Goal: Task Accomplishment & Management: Use online tool/utility

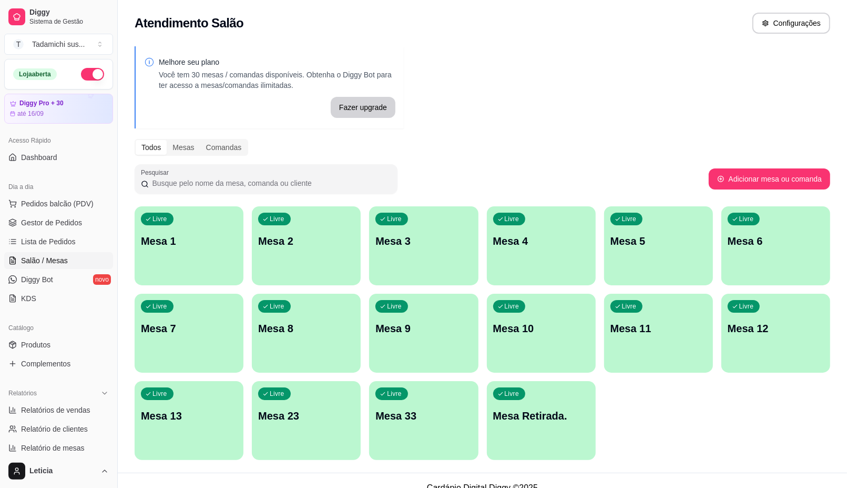
click at [38, 259] on span "Salão / Mesas" at bounding box center [44, 260] width 47 height 11
click at [100, 269] on ul "Pedidos balcão (PDV) Gestor de Pedidos Lista de Pedidos Salão / Mesas Diggy Bot…" at bounding box center [58, 250] width 109 height 111
click at [180, 263] on div "Livre Mesa 1" at bounding box center [189, 239] width 109 height 66
click at [186, 266] on div "Livre Mesa 1" at bounding box center [189, 239] width 106 height 64
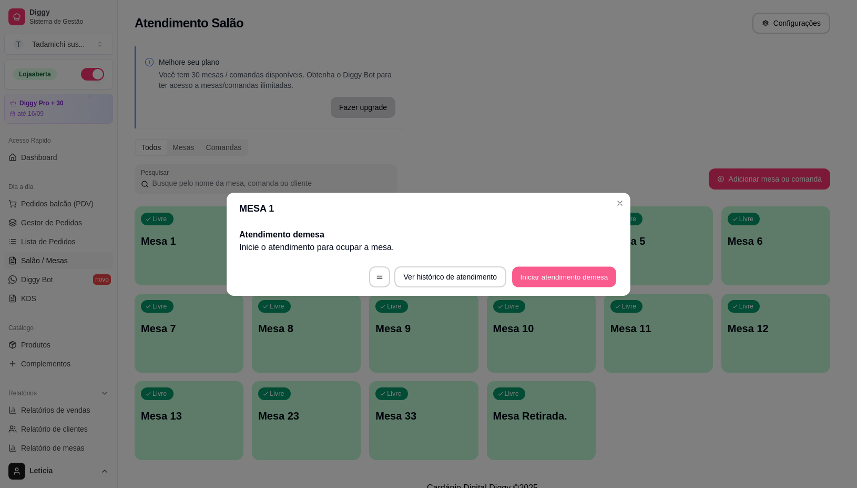
click at [574, 271] on button "Iniciar atendimento de mesa" at bounding box center [564, 276] width 104 height 21
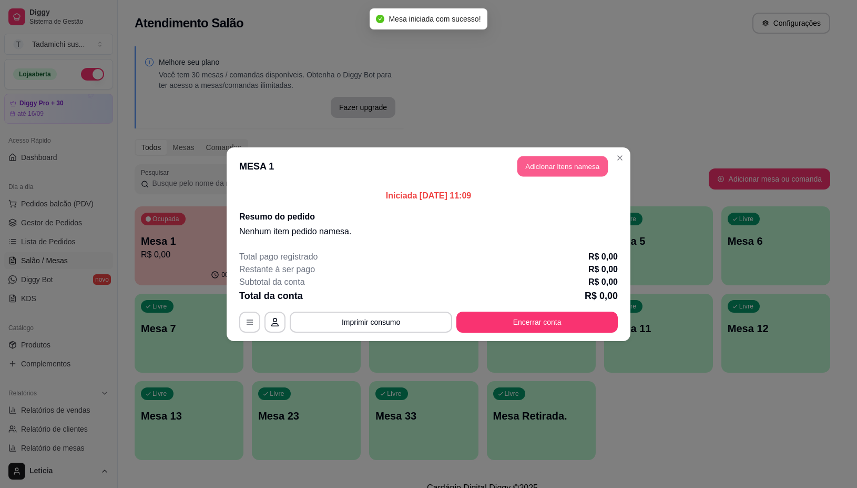
click at [577, 159] on button "Adicionar itens na mesa" at bounding box center [562, 166] width 90 height 21
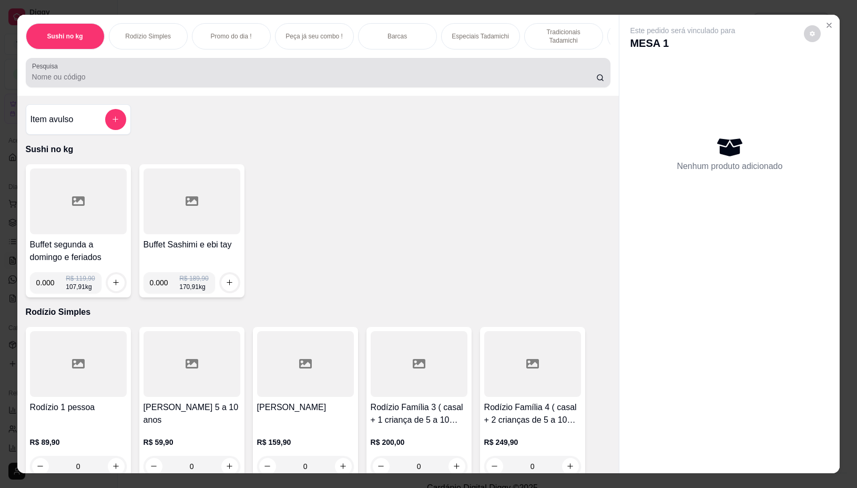
click at [143, 82] on input "Pesquisa" at bounding box center [314, 77] width 564 height 11
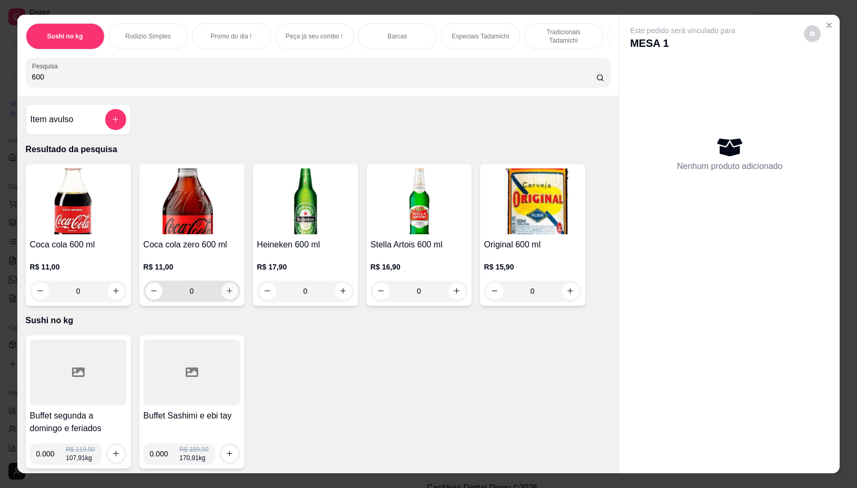
type input "600"
click at [226, 295] on icon "increase-product-quantity" at bounding box center [230, 291] width 8 height 8
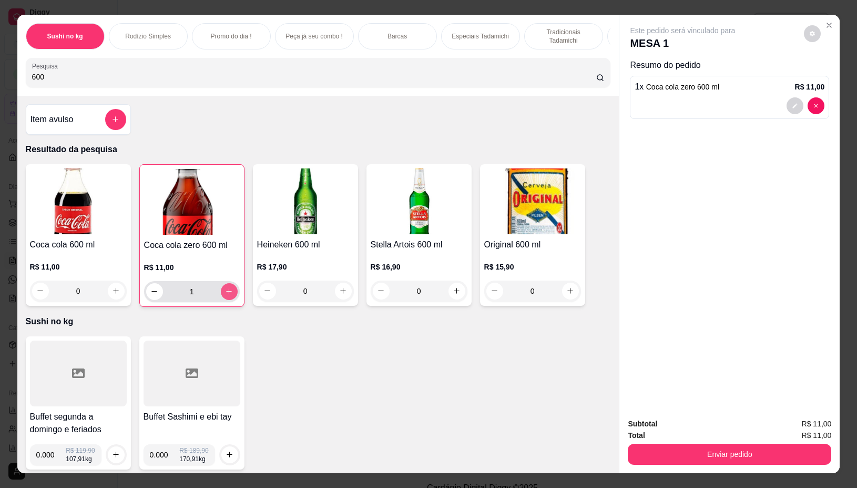
type input "1"
click at [48, 459] on input "0.000" at bounding box center [51, 454] width 30 height 21
type input "0.298"
click at [116, 458] on button "increase-product-quantity" at bounding box center [116, 454] width 16 height 16
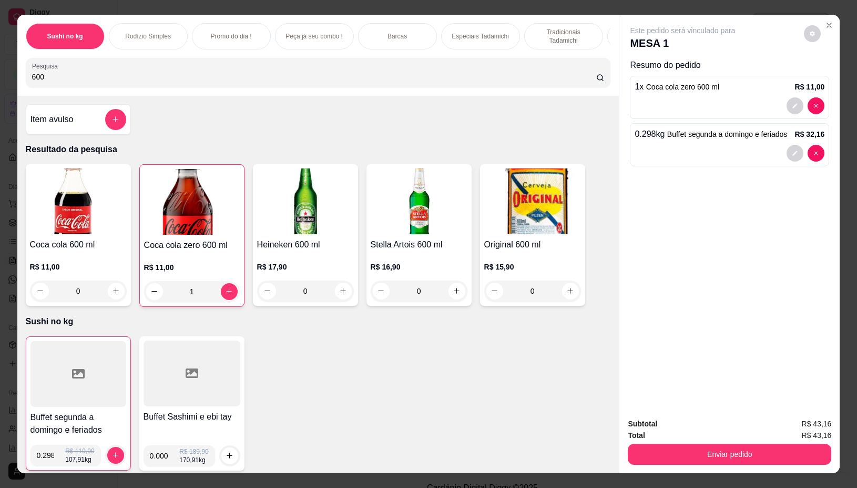
click at [53, 400] on div at bounding box center [79, 374] width 96 height 66
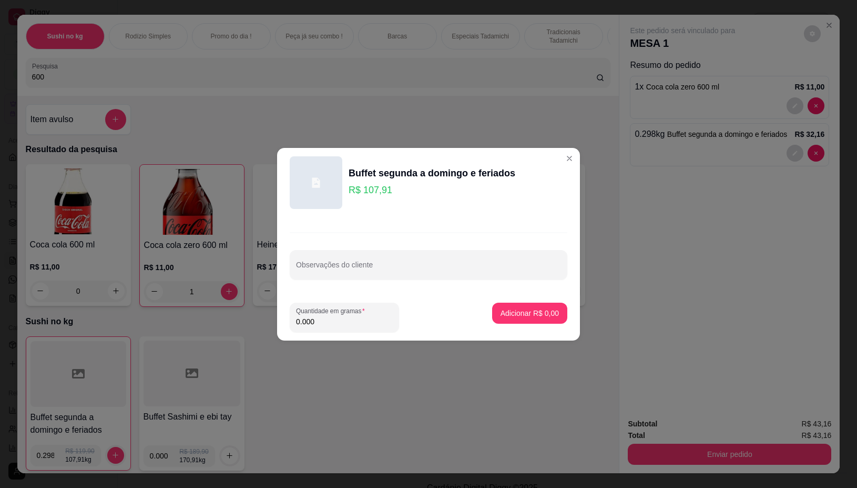
click at [319, 323] on input "0.000" at bounding box center [344, 321] width 97 height 11
type input "0.148"
click at [501, 310] on footer "Quantidade em gramas 0.148 Adicionar R$ 15,97" at bounding box center [428, 317] width 303 height 46
click at [501, 310] on p "Adicionar R$ 15,97" at bounding box center [527, 313] width 61 height 10
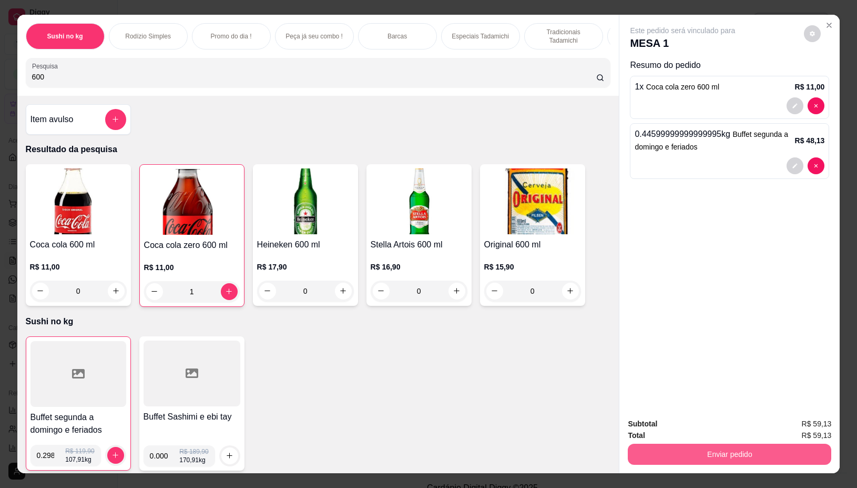
click at [694, 443] on button "Enviar pedido" at bounding box center [730, 453] width 204 height 21
click at [664, 419] on button "Não registrar e enviar pedido" at bounding box center [693, 423] width 109 height 20
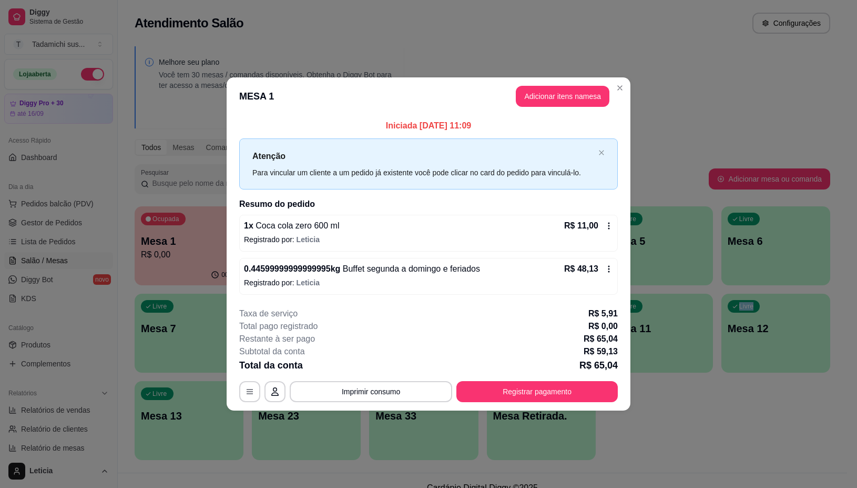
click at [674, 418] on div "Ocupada Mesa 1 R$ 0,00 00:00 Livre Mesa 2 Livre Mesa 3 Livre Mesa 4 Livre Mesa …" at bounding box center [483, 332] width 696 height 253
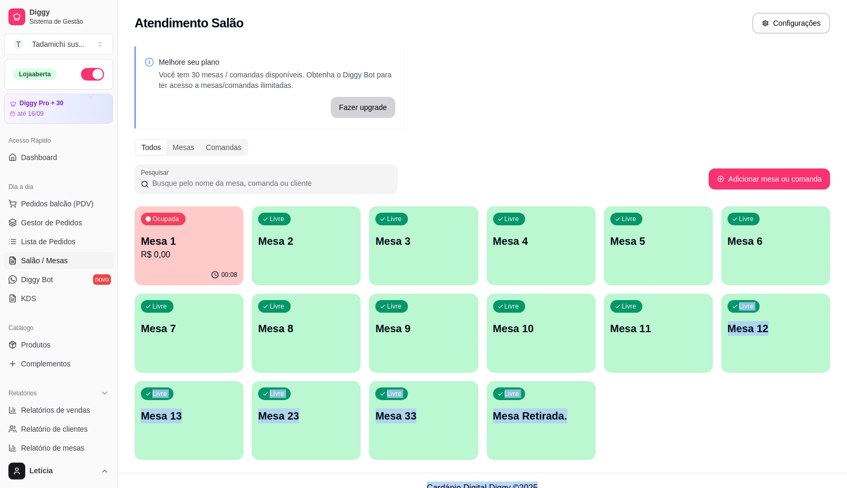
drag, startPoint x: 674, startPoint y: 418, endPoint x: 743, endPoint y: 487, distance: 97.4
click at [781, 487] on main "Toggle Sidebar Sistema de Gestão Diggy Atendimento Salão Configurações Melhore …" at bounding box center [482, 251] width 729 height 502
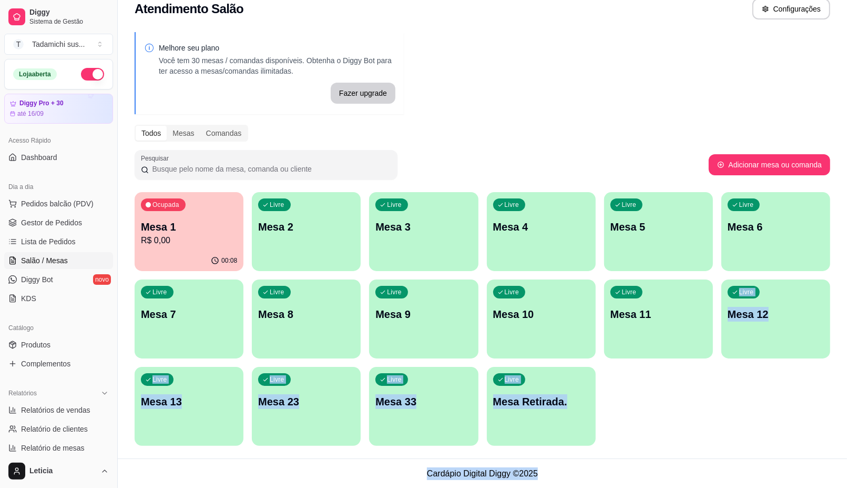
click at [168, 249] on div "Ocupada Mesa 1 R$ 0,00" at bounding box center [189, 221] width 109 height 58
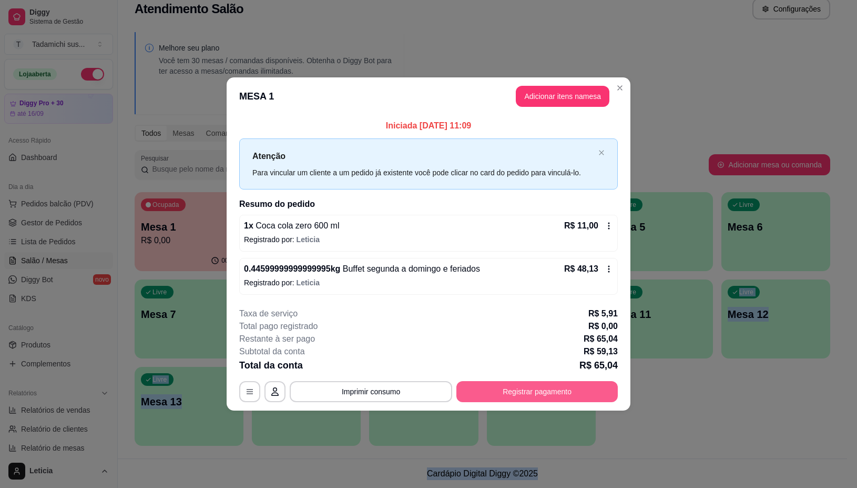
click at [580, 388] on button "Registrar pagamento" at bounding box center [536, 391] width 161 height 21
click at [537, 390] on button "Registrar pagamento" at bounding box center [536, 391] width 161 height 21
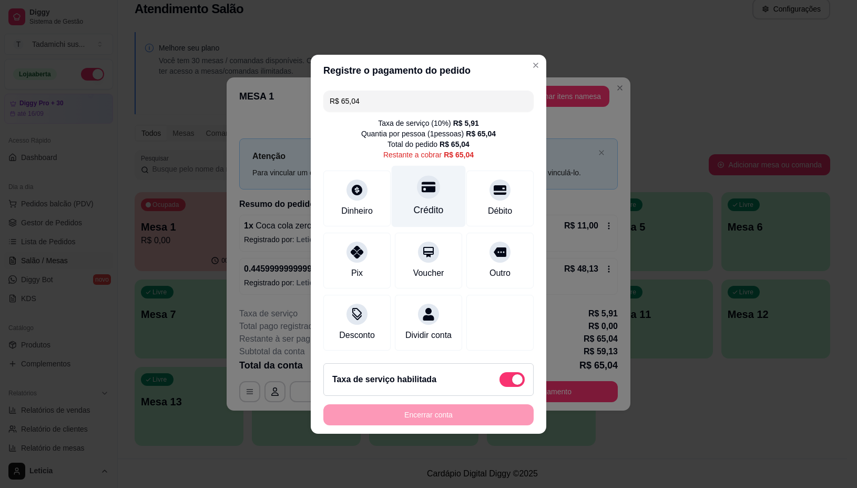
click at [431, 203] on div "Crédito" at bounding box center [429, 210] width 30 height 14
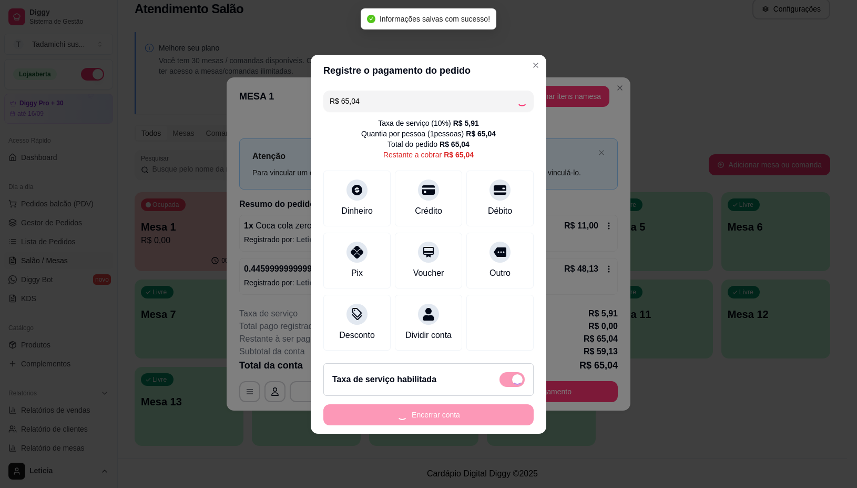
type input "R$ 0,00"
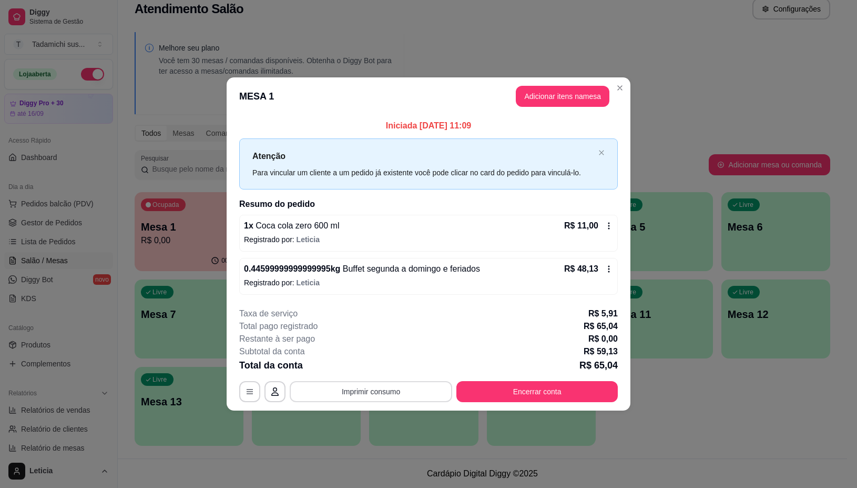
click at [378, 389] on button "Imprimir consumo" at bounding box center [371, 391] width 163 height 21
click at [392, 343] on button "IMPRESSORA" at bounding box center [374, 346] width 78 height 16
click at [524, 382] on button "Encerrar conta" at bounding box center [537, 391] width 157 height 21
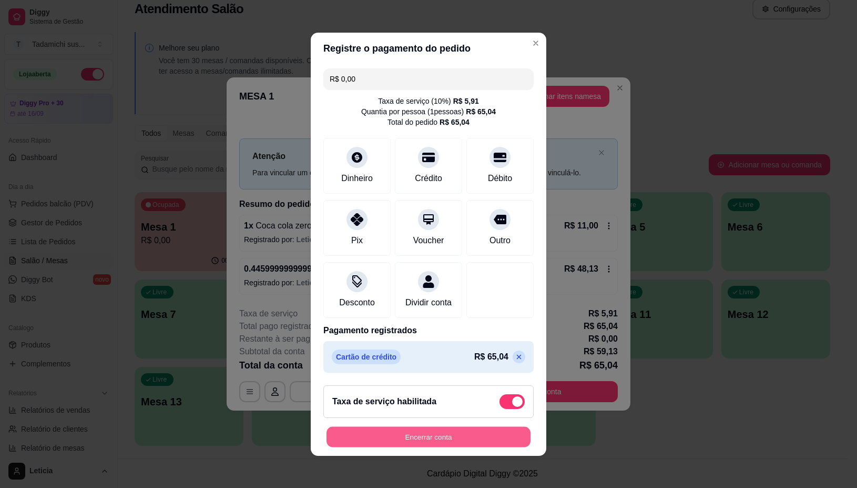
click at [483, 438] on button "Encerrar conta" at bounding box center [429, 436] width 204 height 21
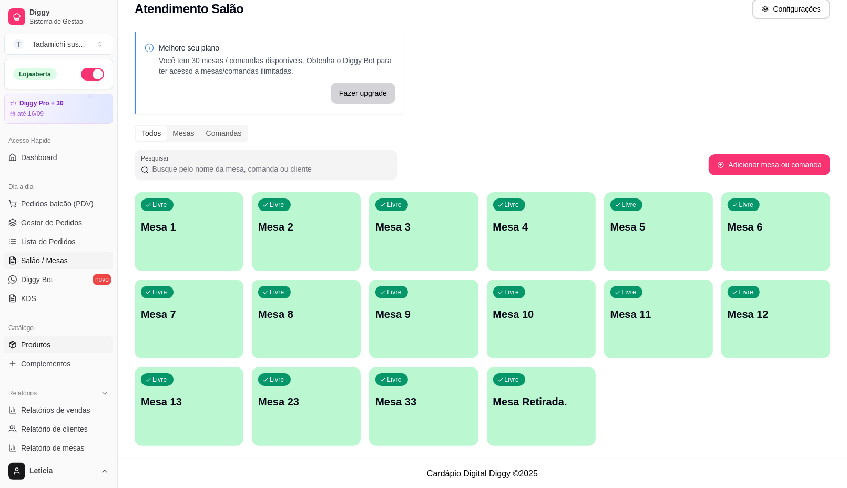
drag, startPoint x: 50, startPoint y: 350, endPoint x: 87, endPoint y: 347, distance: 37.4
click at [52, 349] on link "Produtos" at bounding box center [58, 344] width 109 height 17
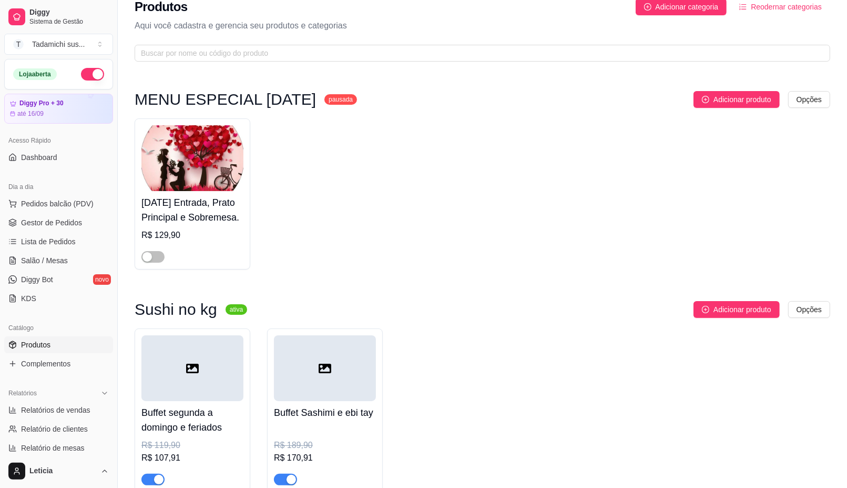
click at [45, 343] on span "Produtos" at bounding box center [35, 344] width 29 height 11
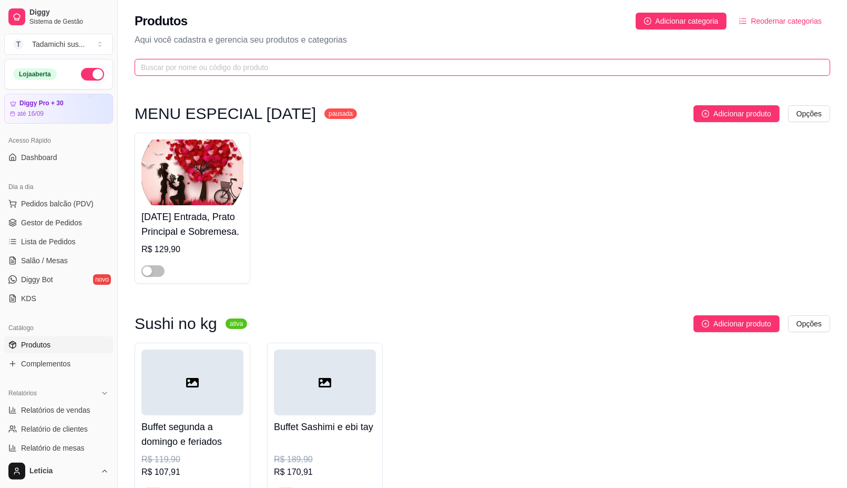
click at [156, 72] on input "text" at bounding box center [478, 68] width 675 height 12
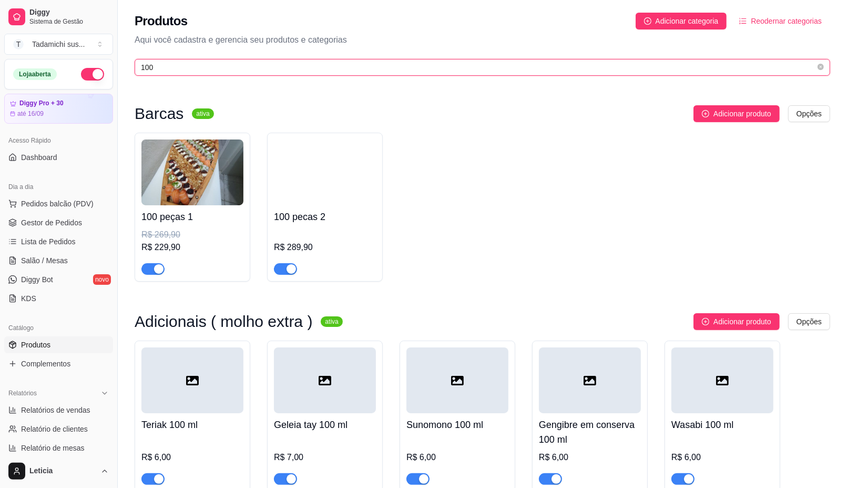
type input "100"
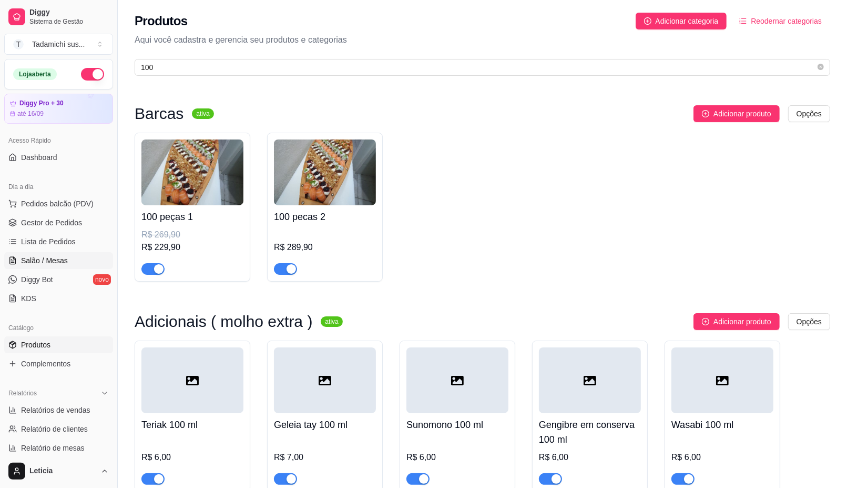
click at [65, 266] on span "Salão / Mesas" at bounding box center [44, 260] width 47 height 11
